Goal: Ask a question

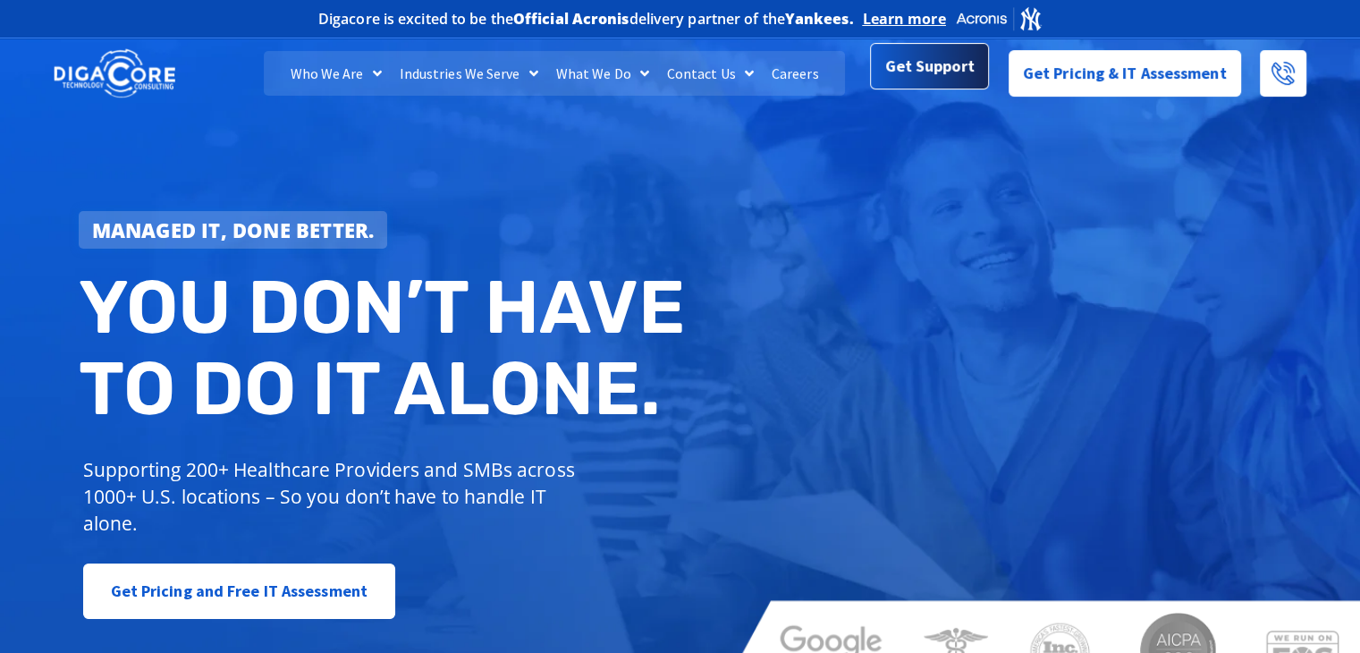
click at [923, 87] on link "Get Support" at bounding box center [929, 69] width 119 height 46
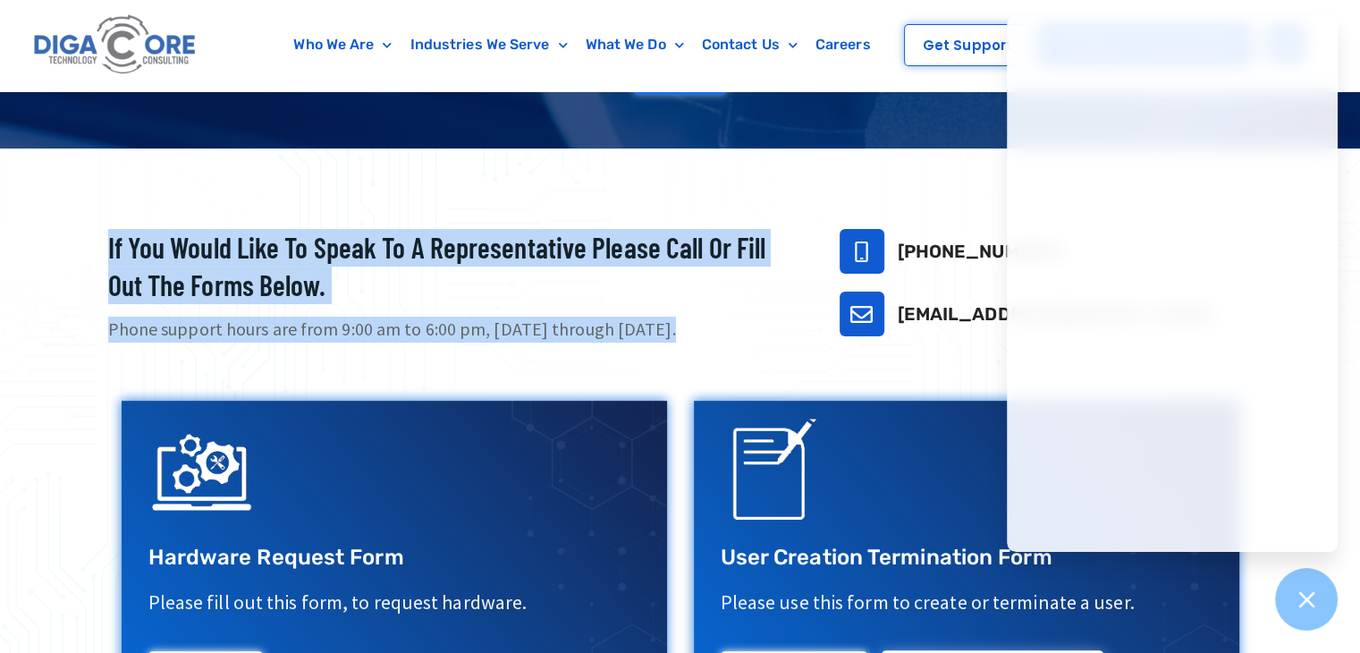
scroll to position [429, 0]
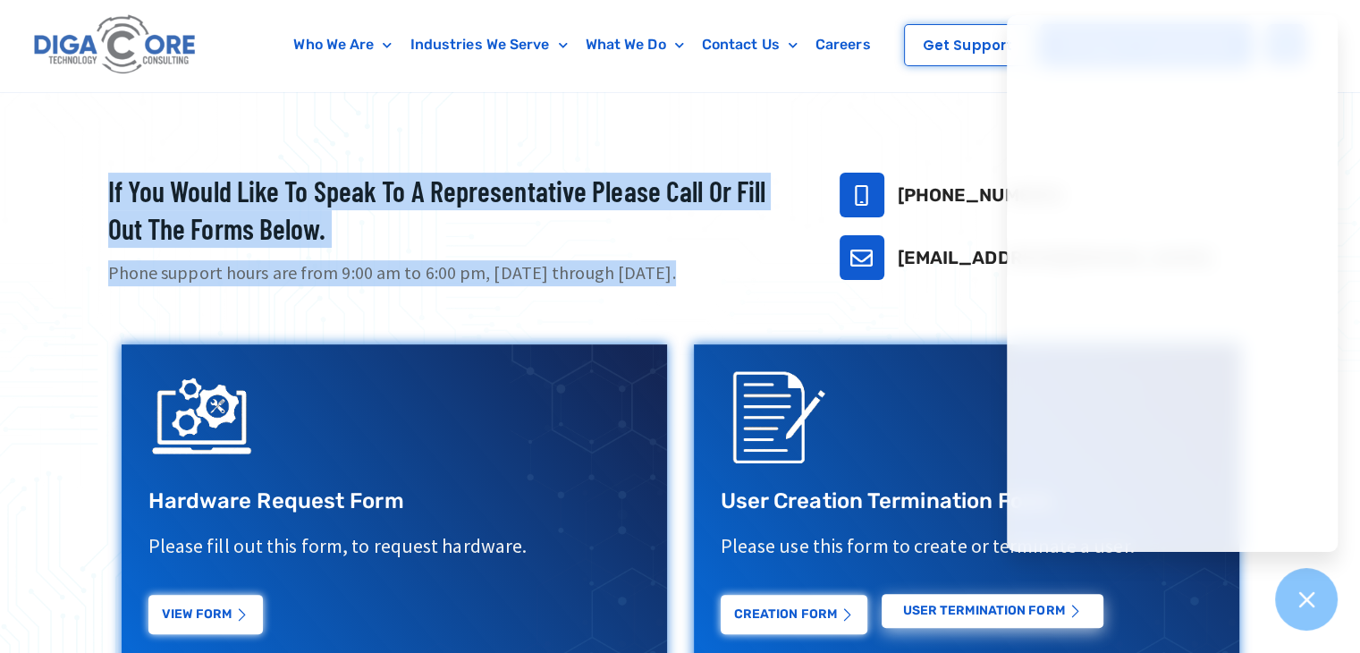
click at [576, 306] on div "If you would like to speak to a representative please call or fill out the form…" at bounding box center [680, 597] width 1162 height 867
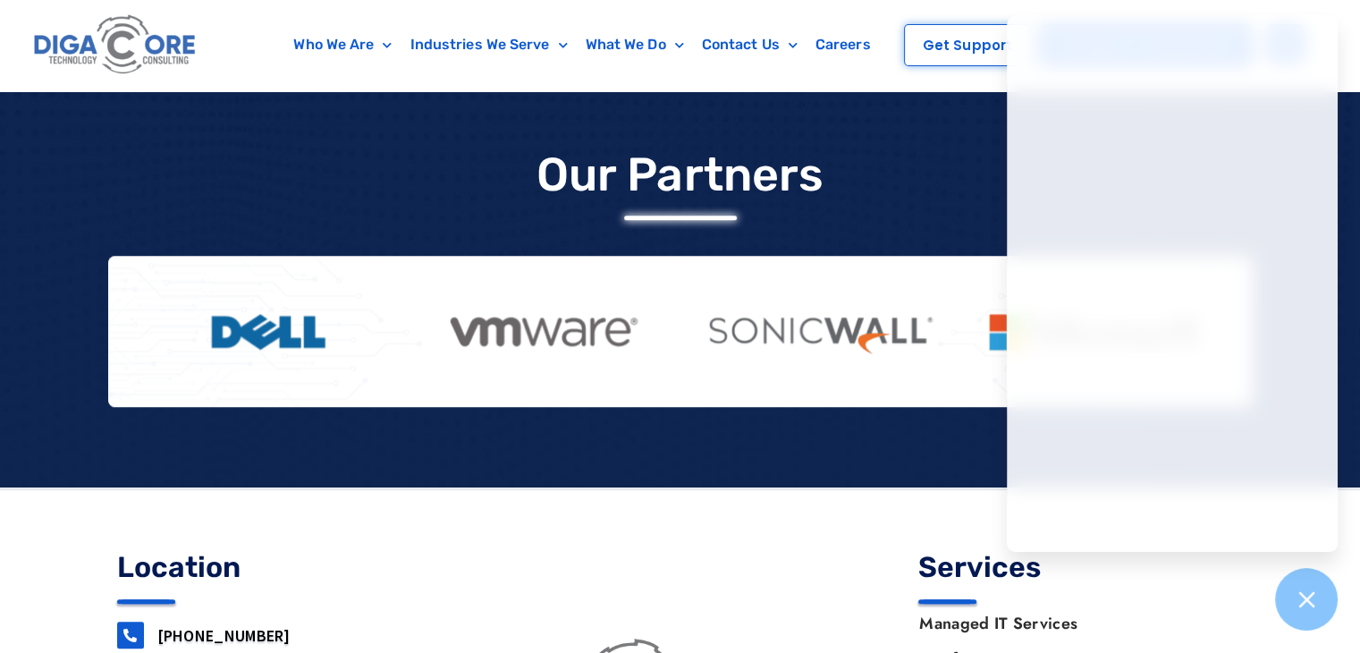
scroll to position [1256, 0]
